Goal: Navigation & Orientation: Find specific page/section

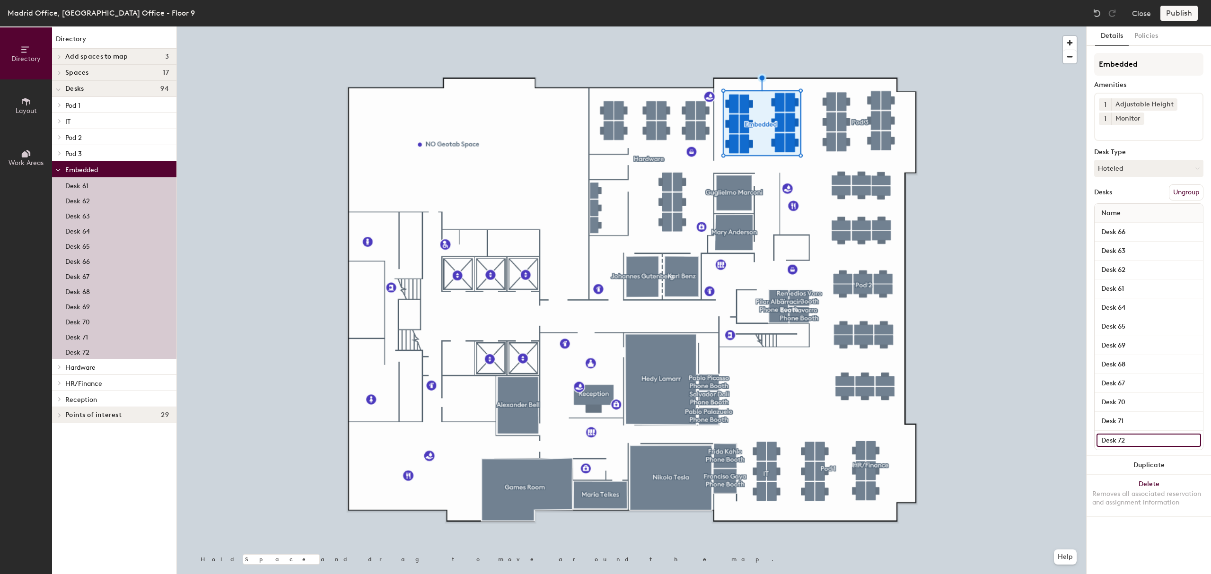
click at [1121, 441] on input "Desk 72" at bounding box center [1148, 440] width 105 height 13
click at [17, 162] on span "Work Areas" at bounding box center [26, 163] width 35 height 8
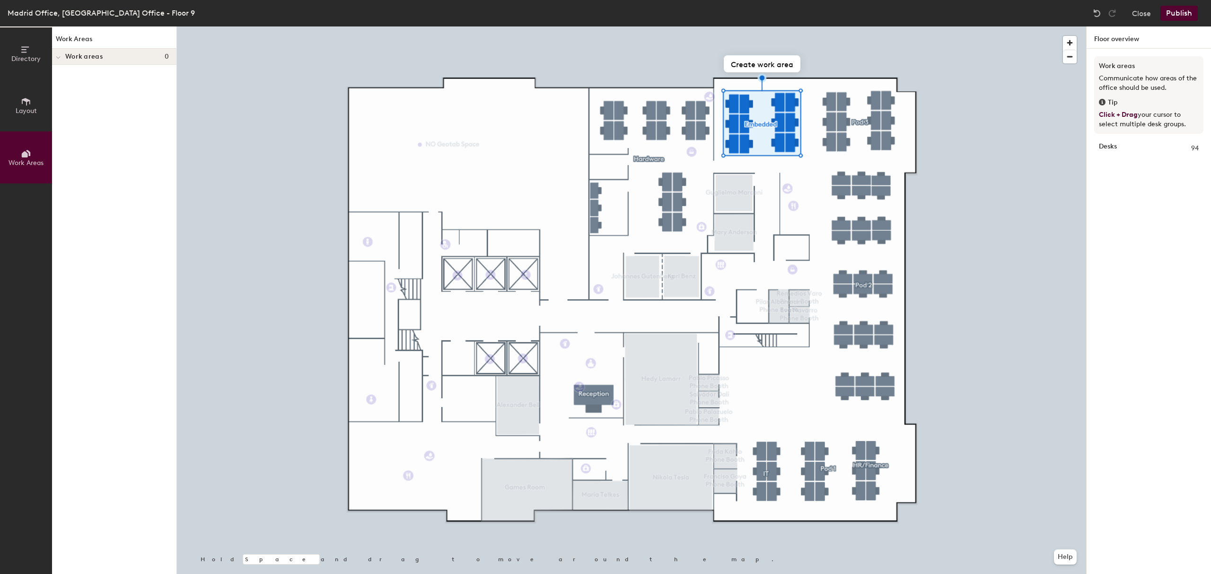
click at [21, 104] on icon at bounding box center [26, 101] width 10 height 10
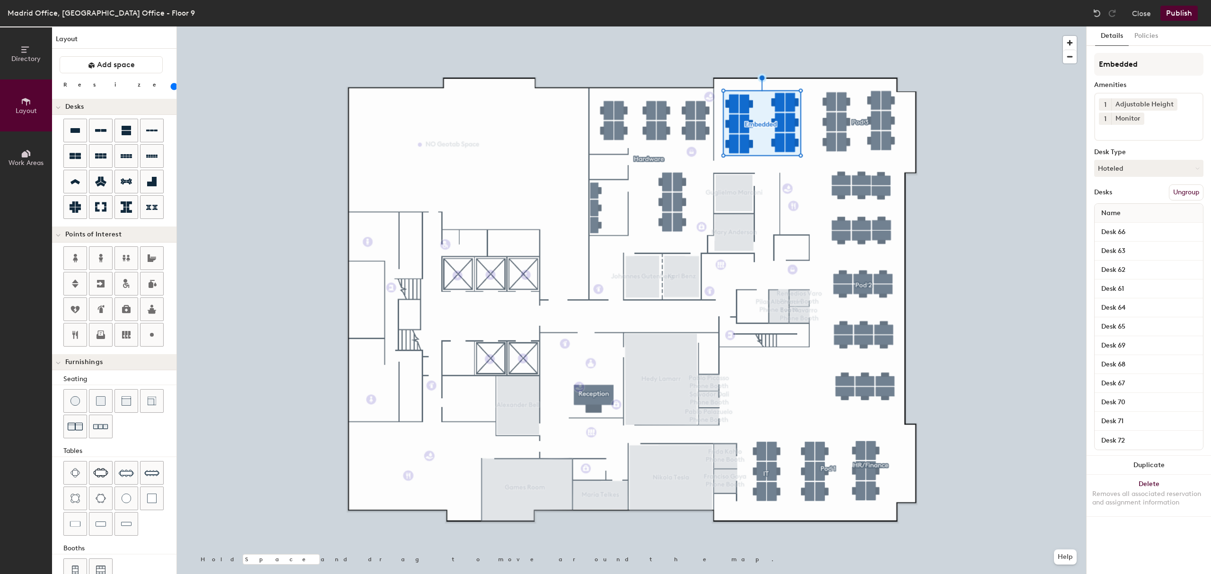
click at [24, 63] on span "Directory" at bounding box center [25, 59] width 29 height 8
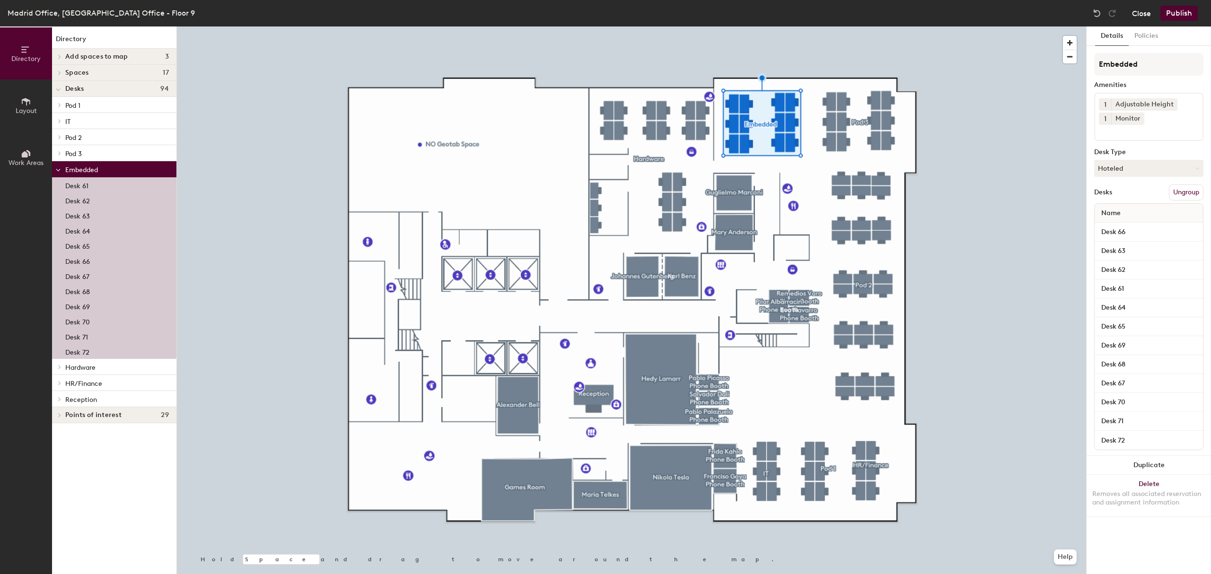
click at [1141, 13] on button "Close" at bounding box center [1141, 13] width 19 height 15
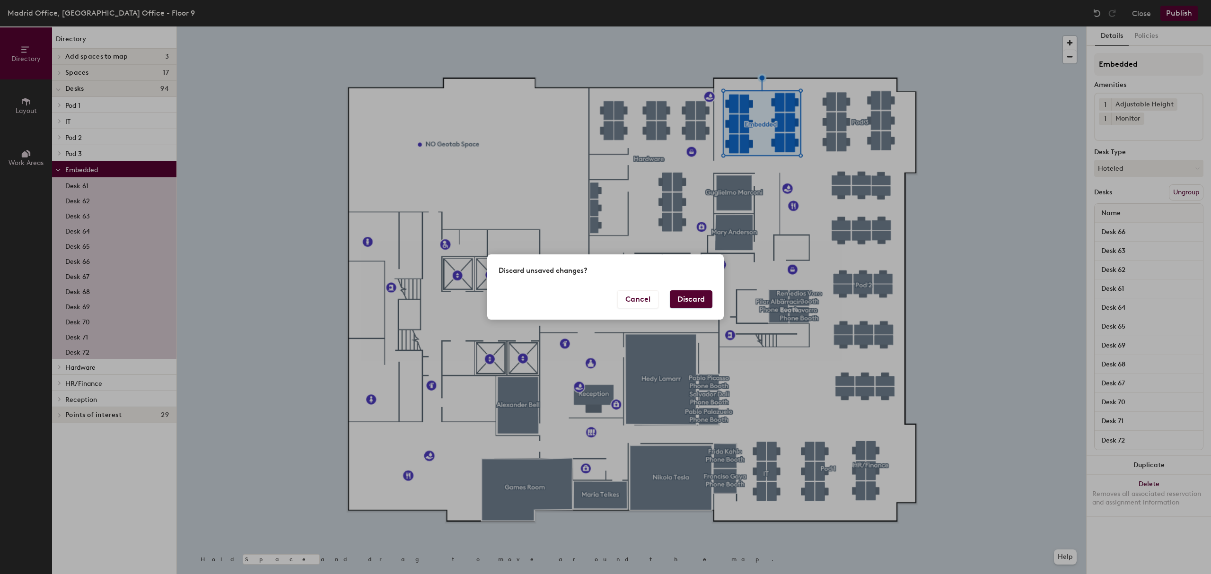
click at [691, 299] on button "Discard" at bounding box center [691, 299] width 43 height 18
